Goal: Task Accomplishment & Management: Manage account settings

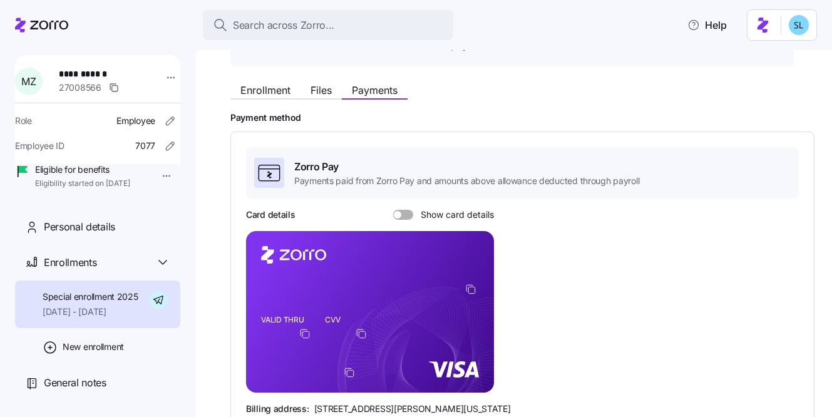
scroll to position [76, 0]
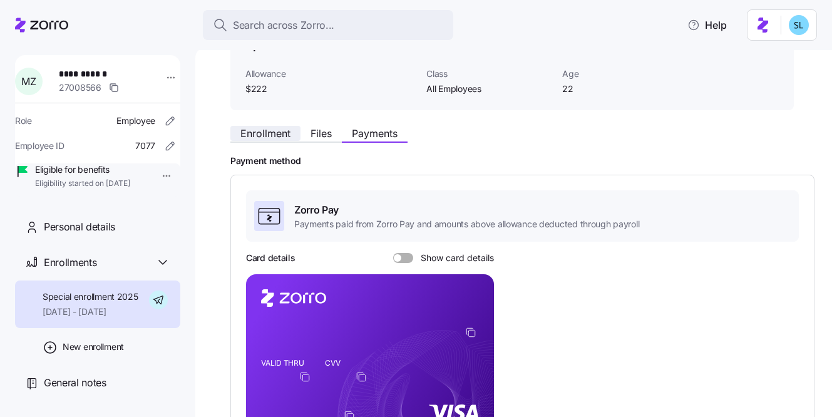
click at [286, 132] on span "Enrollment" at bounding box center [265, 133] width 50 height 10
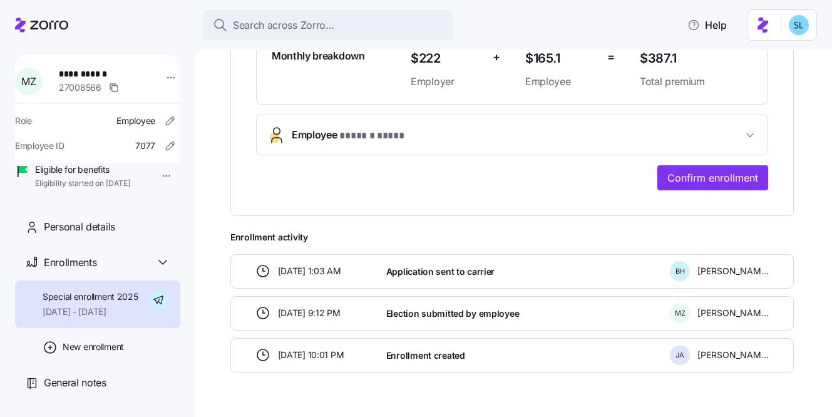
scroll to position [404, 0]
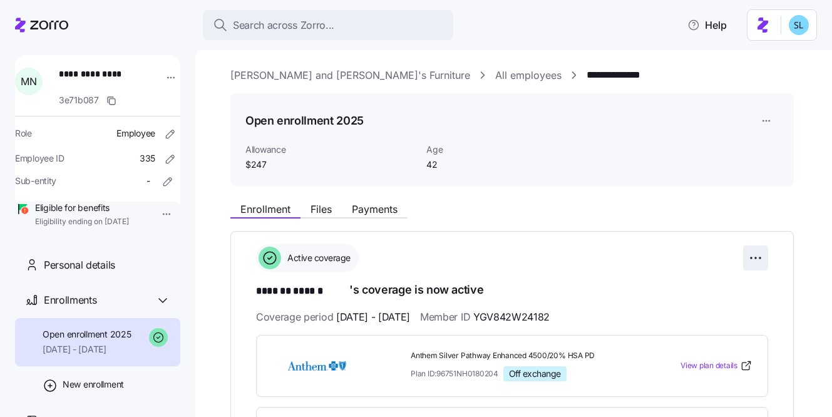
click at [760, 254] on html "**********" at bounding box center [416, 204] width 832 height 409
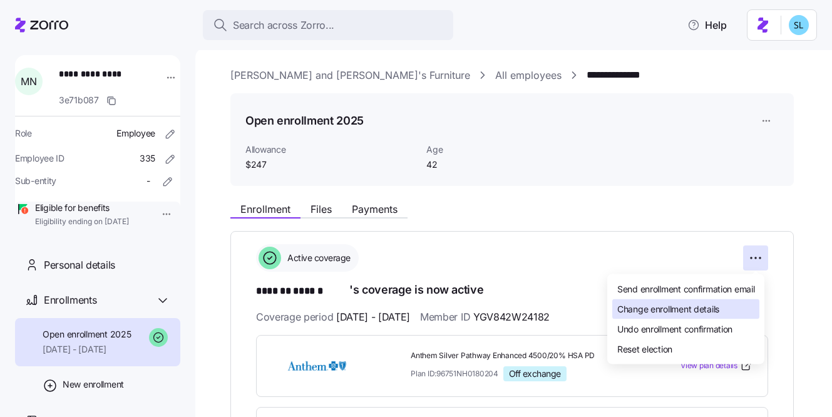
click at [714, 310] on span "Change enrollment details" at bounding box center [668, 308] width 102 height 13
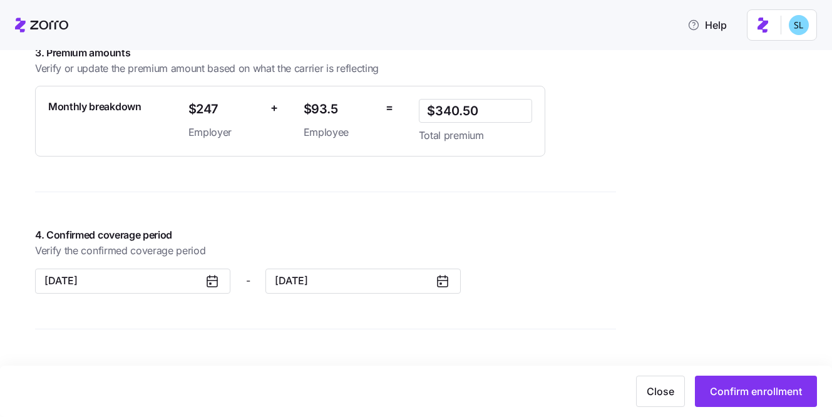
scroll to position [940, 0]
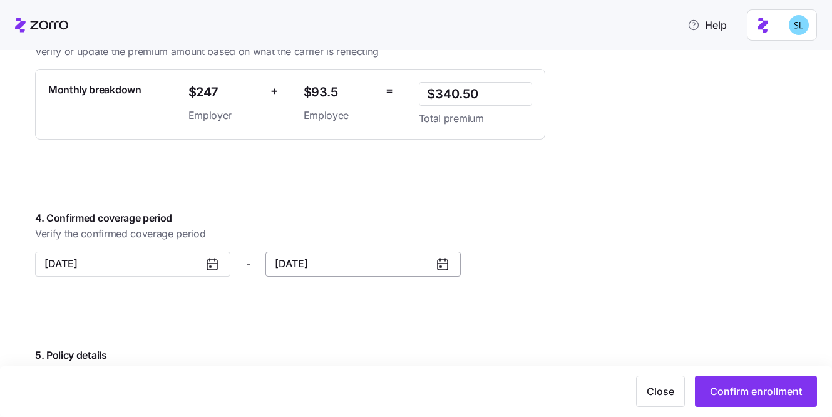
click at [350, 268] on button "12/31/2025" at bounding box center [362, 264] width 195 height 25
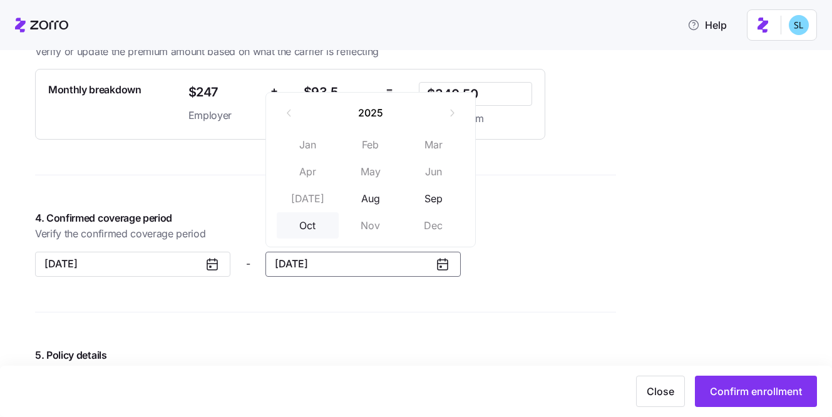
click at [326, 228] on button "Oct" at bounding box center [308, 225] width 63 height 26
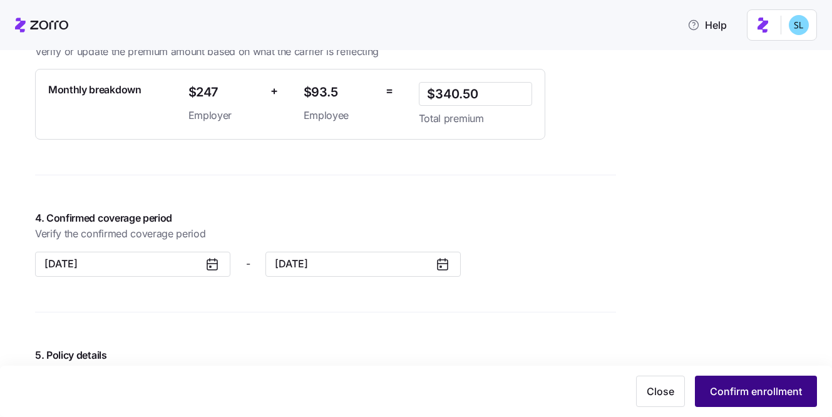
click at [726, 386] on span "Confirm enrollment" at bounding box center [756, 391] width 92 height 15
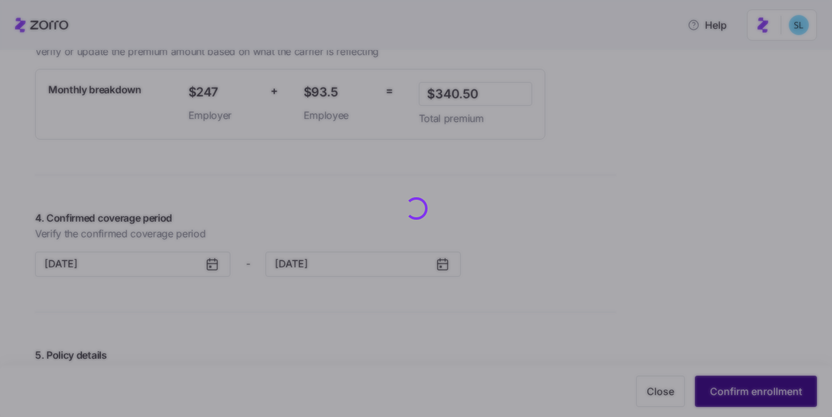
scroll to position [943, 0]
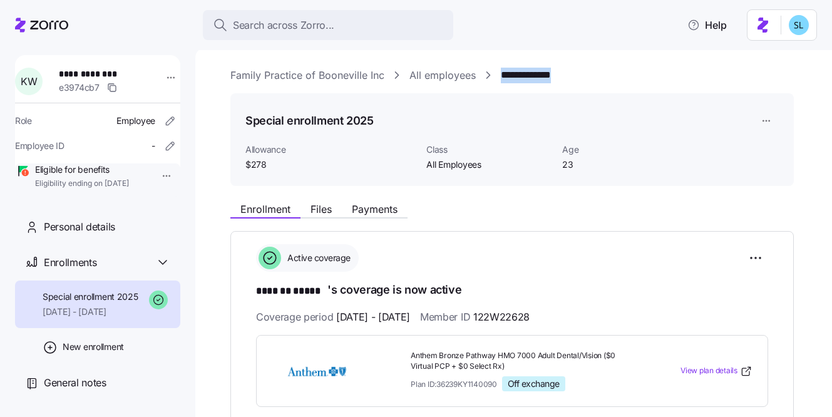
drag, startPoint x: 581, startPoint y: 76, endPoint x: 499, endPoint y: 78, distance: 81.4
click at [499, 78] on div "**********" at bounding box center [522, 76] width 584 height 16
copy link "**********"
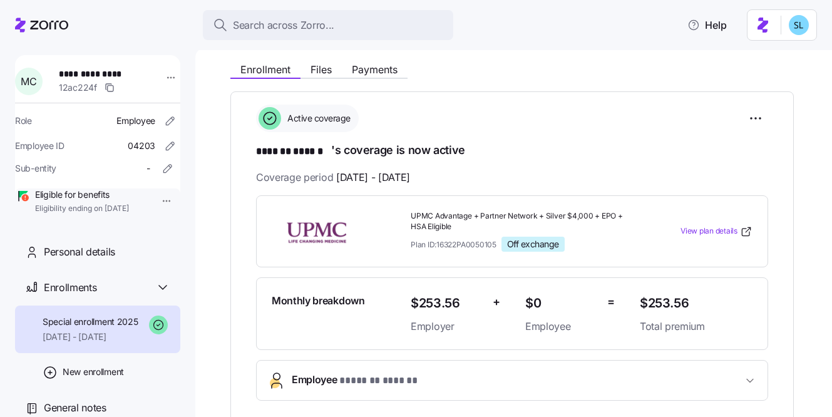
scroll to position [160, 0]
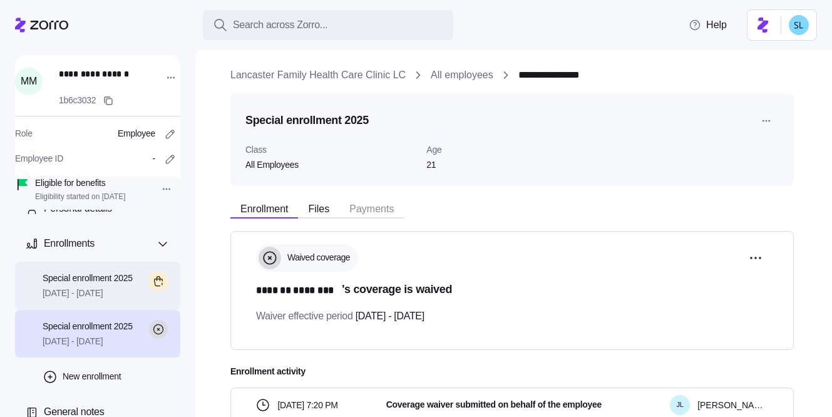
scroll to position [57, 0]
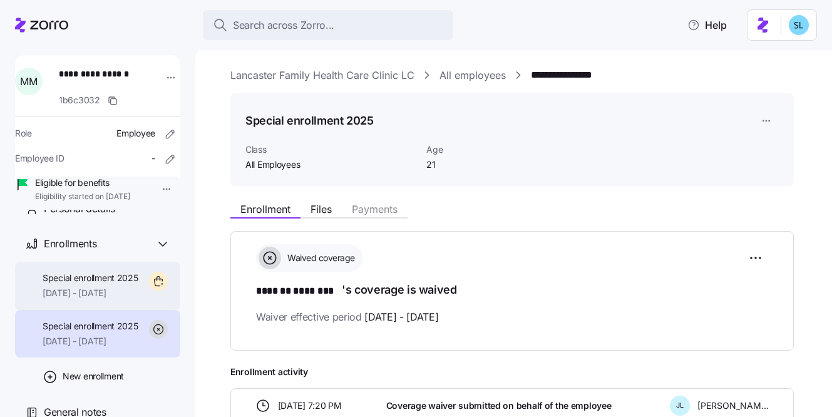
click at [128, 294] on span "[DATE] - [DATE]" at bounding box center [91, 293] width 96 height 13
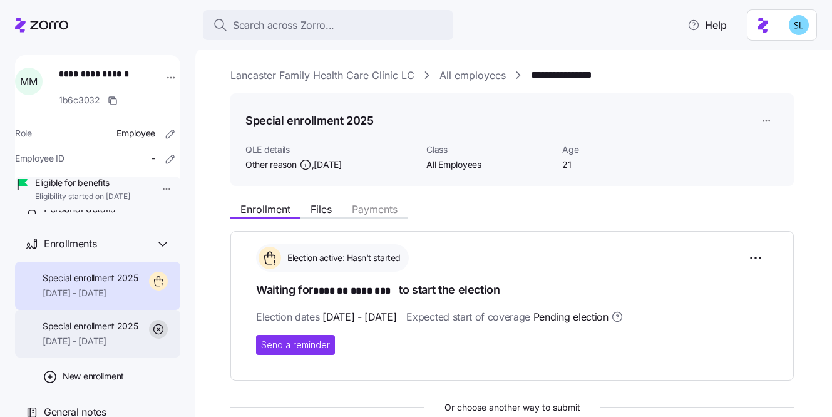
scroll to position [100, 0]
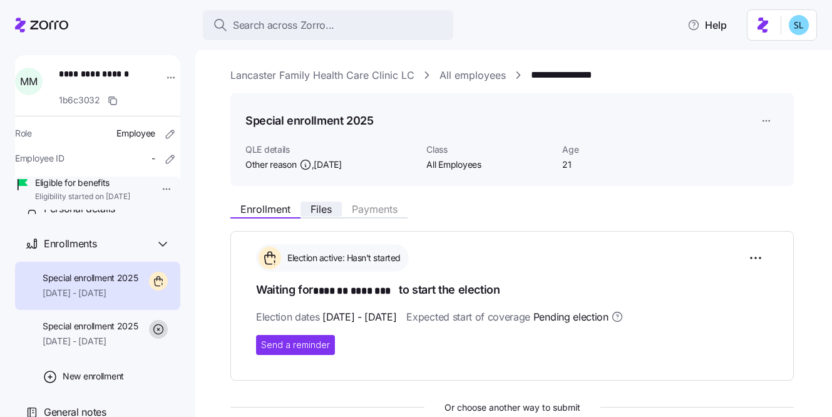
click at [321, 208] on span "Files" at bounding box center [320, 209] width 21 height 10
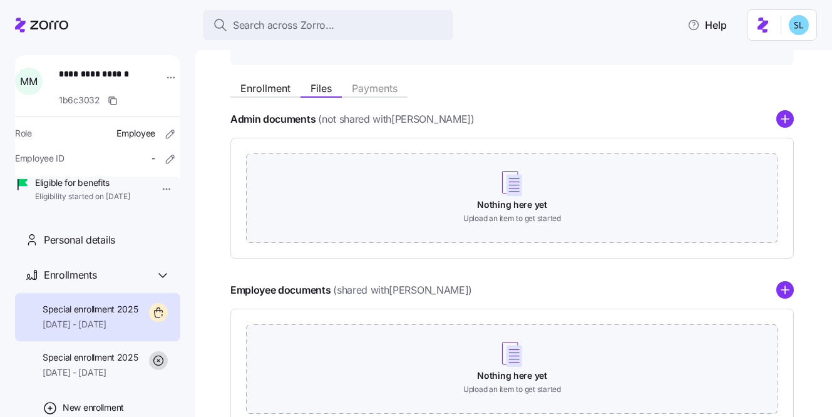
scroll to position [208, 0]
